Goal: Task Accomplishment & Management: Manage account settings

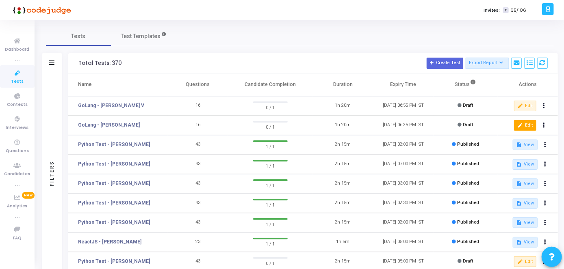
click at [525, 126] on button "edit Edit" at bounding box center [525, 125] width 22 height 11
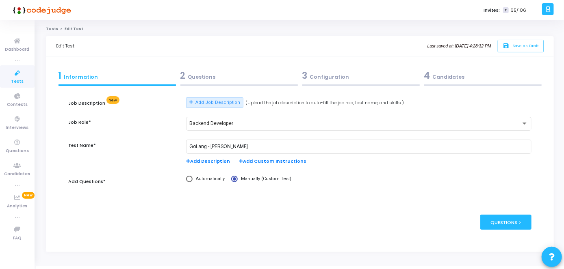
click at [366, 78] on div "3 Configuration" at bounding box center [360, 75] width 117 height 13
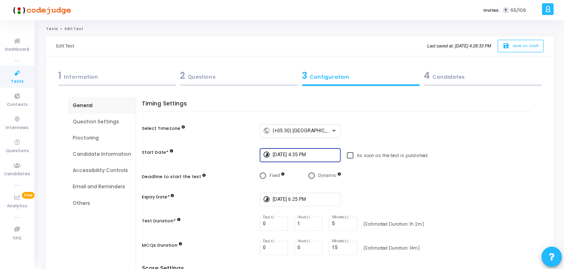
click at [303, 152] on input "[DATE] 4:35 PM" at bounding box center [305, 155] width 65 height 6
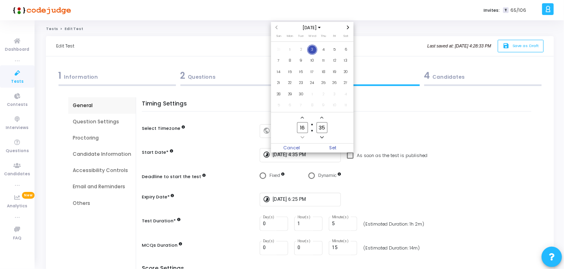
click at [326, 127] on input "35" at bounding box center [321, 127] width 11 height 11
type input "33"
click at [336, 147] on span "Set" at bounding box center [332, 148] width 41 height 9
type input "[DATE] 4:33 PM"
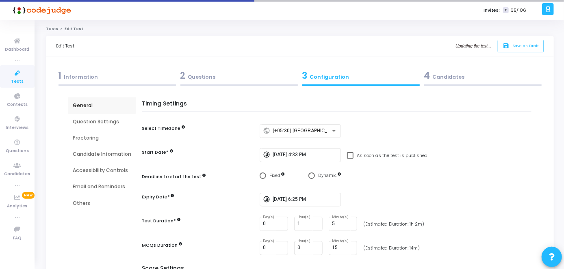
click at [452, 78] on div "4 Candidates" at bounding box center [482, 75] width 117 height 13
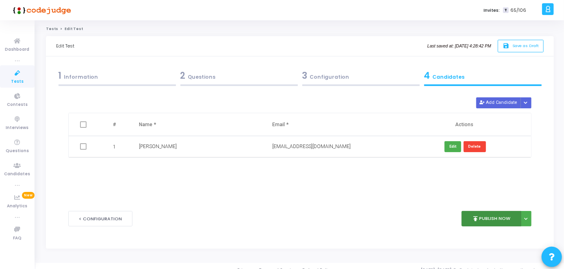
click at [494, 214] on button "publish Publish Now" at bounding box center [491, 219] width 60 height 16
